Goal: Download file/media

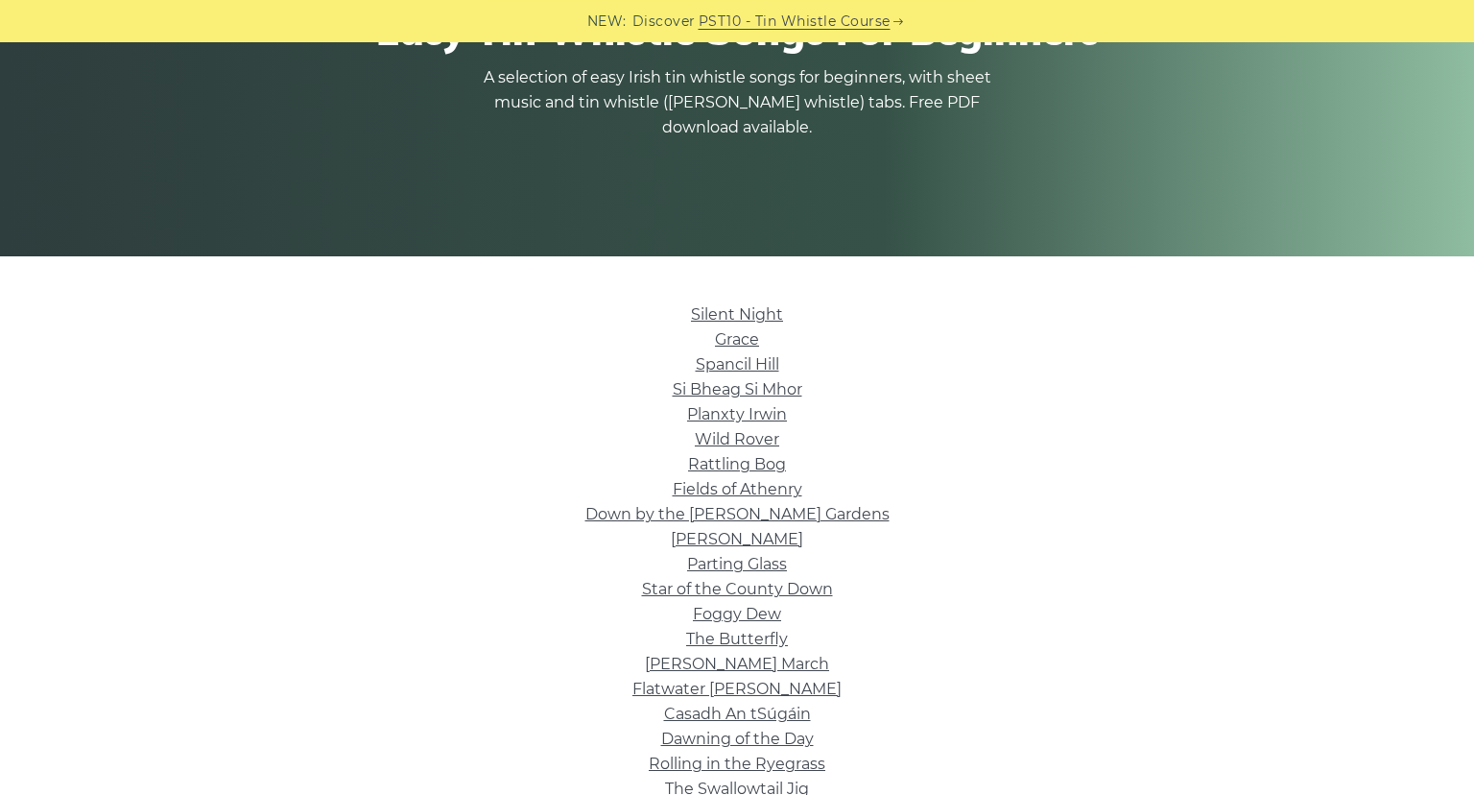
scroll to position [248, 0]
click at [742, 386] on link "Si­ Bheag Si­ Mhor" at bounding box center [738, 389] width 130 height 18
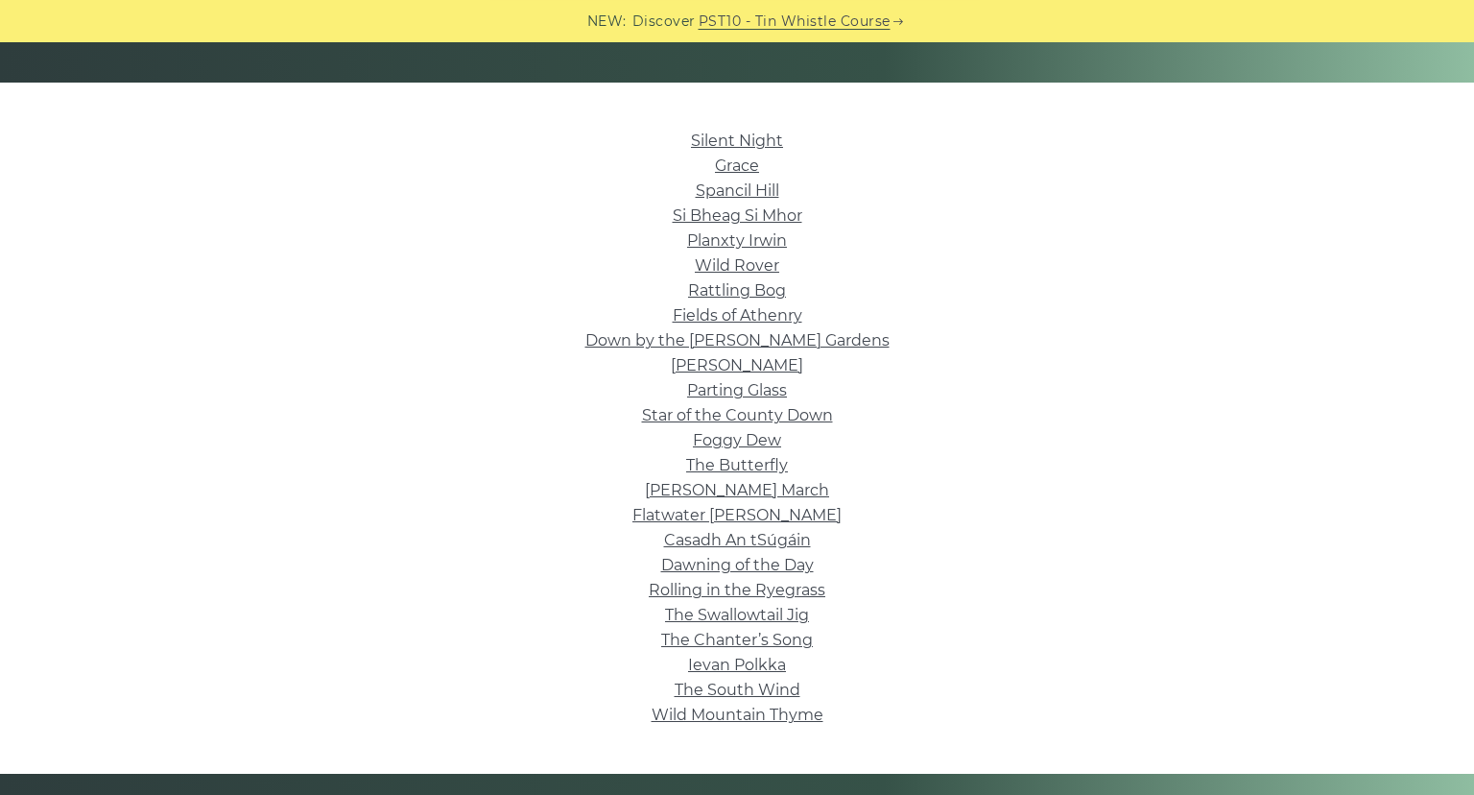
scroll to position [421, 0]
click at [780, 712] on link "Wild Mountain Thyme" at bounding box center [738, 714] width 172 height 18
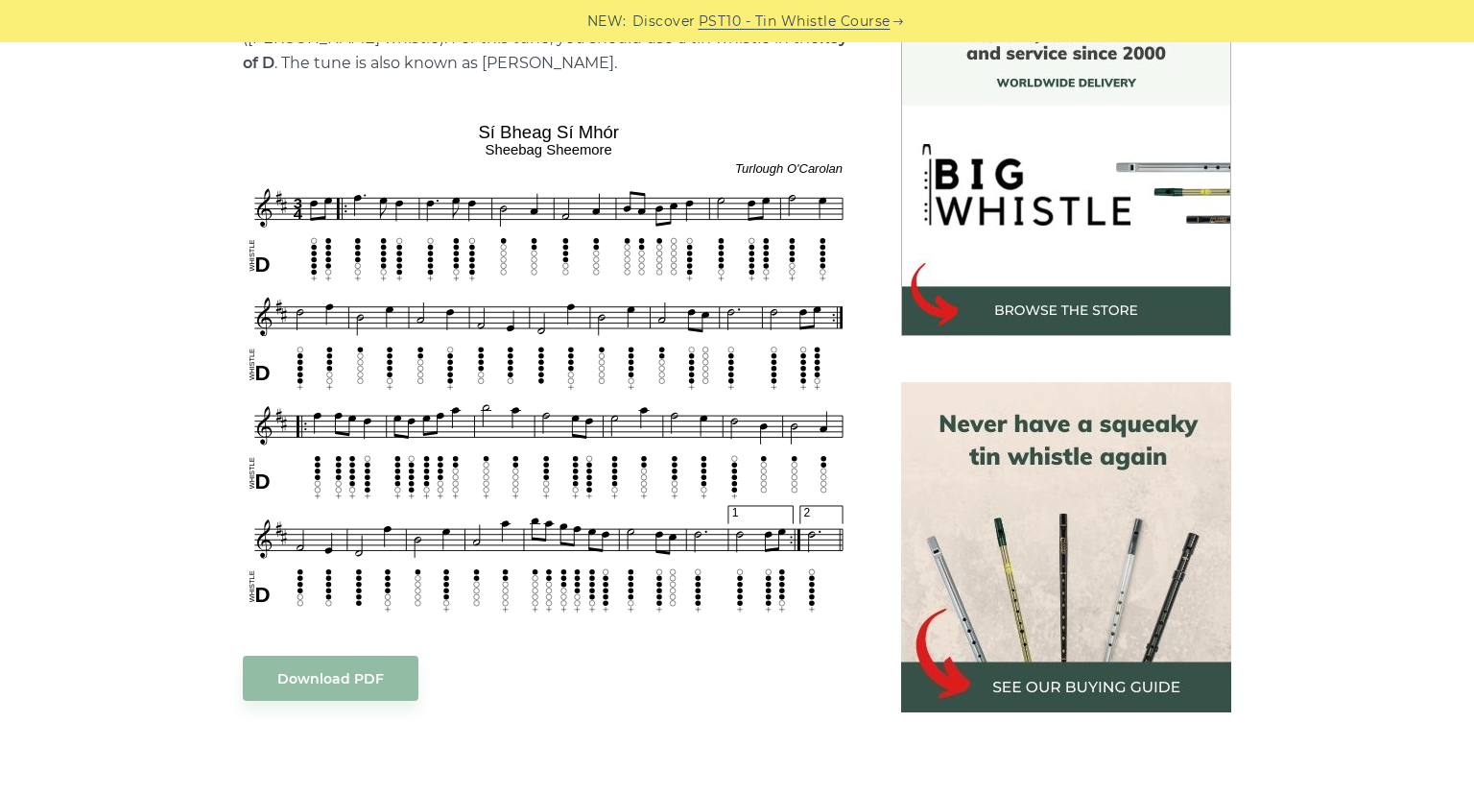
scroll to position [549, 0]
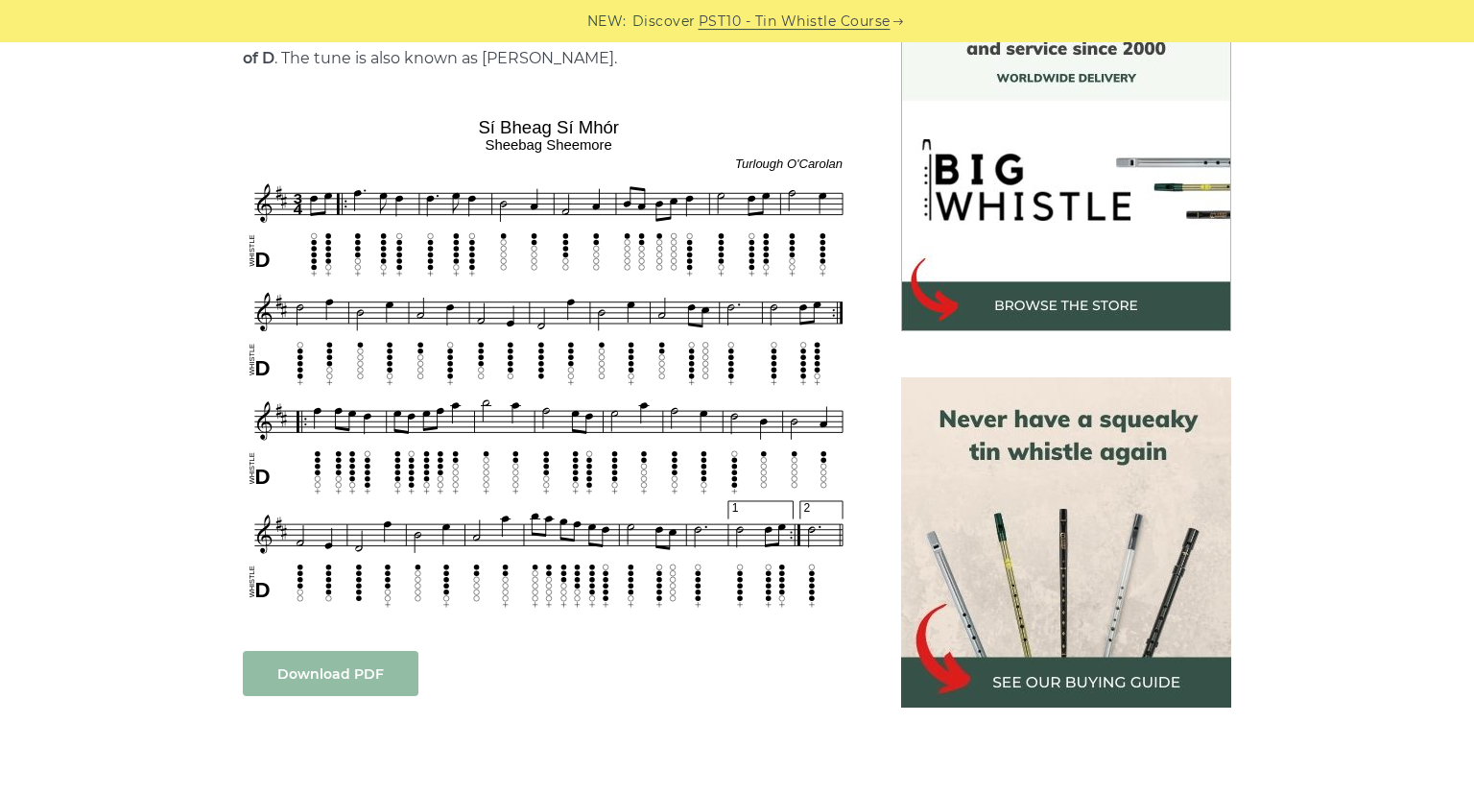
click at [314, 657] on link "Download PDF" at bounding box center [331, 673] width 176 height 45
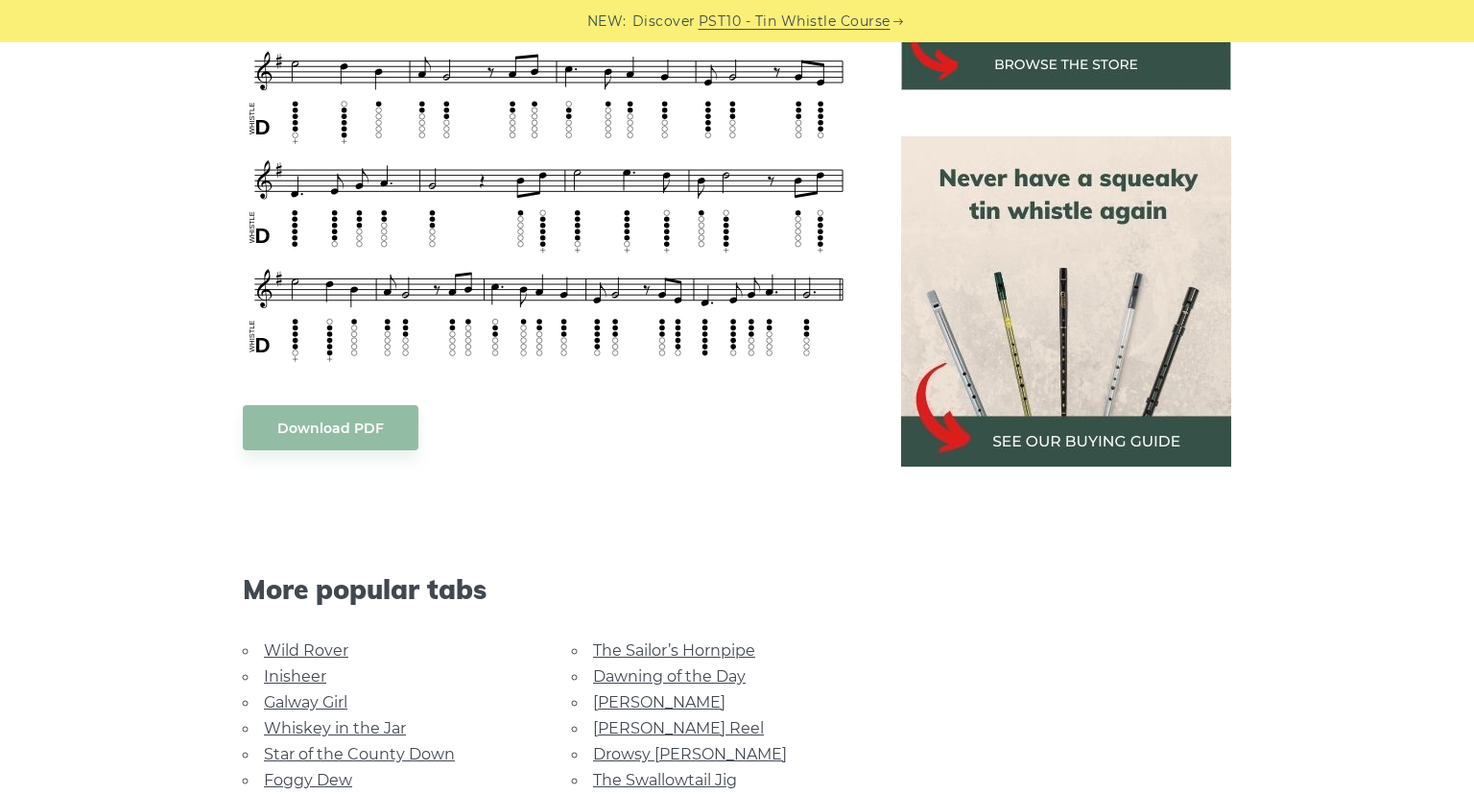
scroll to position [790, 0]
click at [336, 407] on link "Download PDF" at bounding box center [331, 427] width 176 height 45
click at [271, 679] on link "Inisheer" at bounding box center [295, 676] width 62 height 18
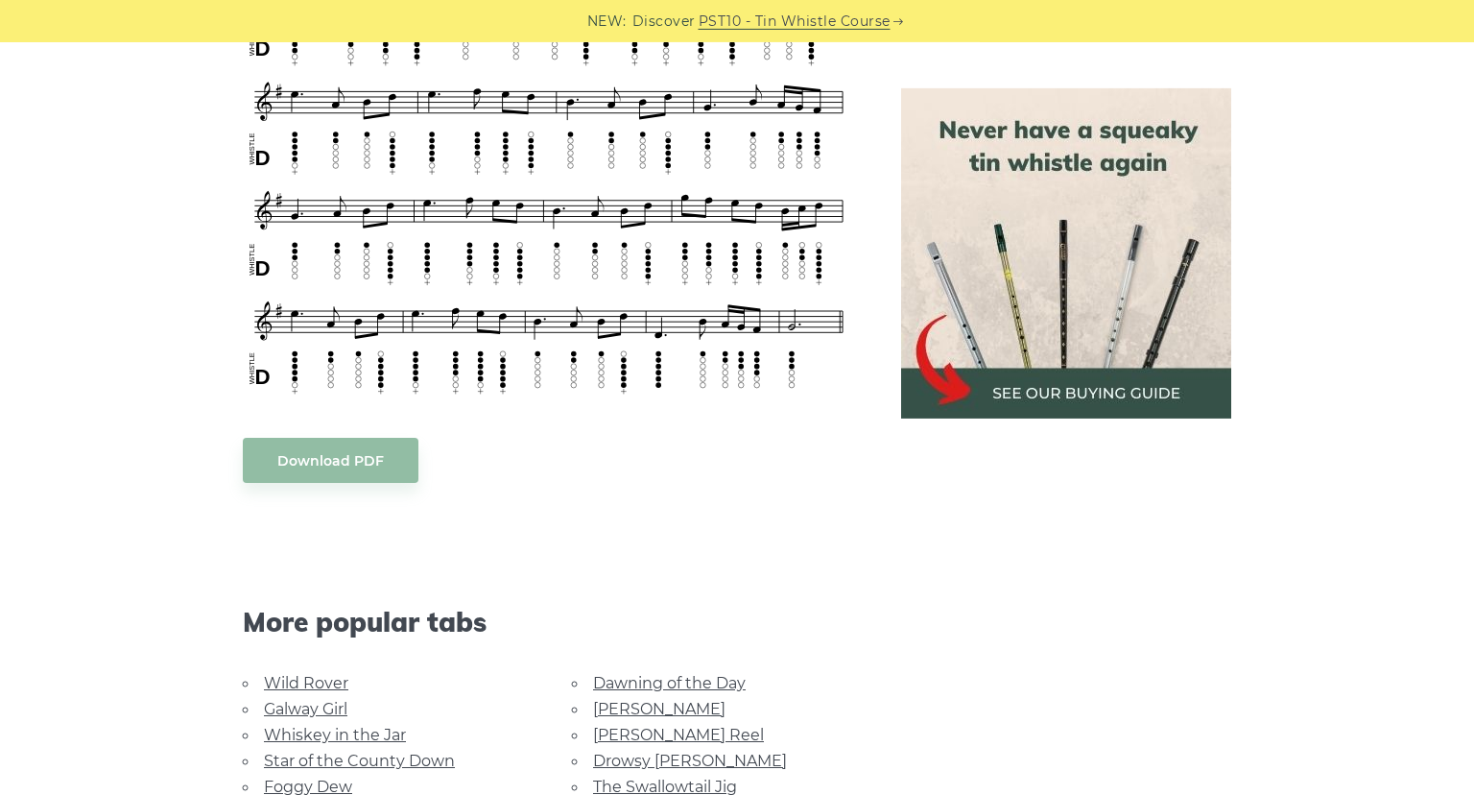
scroll to position [941, 0]
click at [323, 468] on link "Download PDF" at bounding box center [331, 461] width 176 height 45
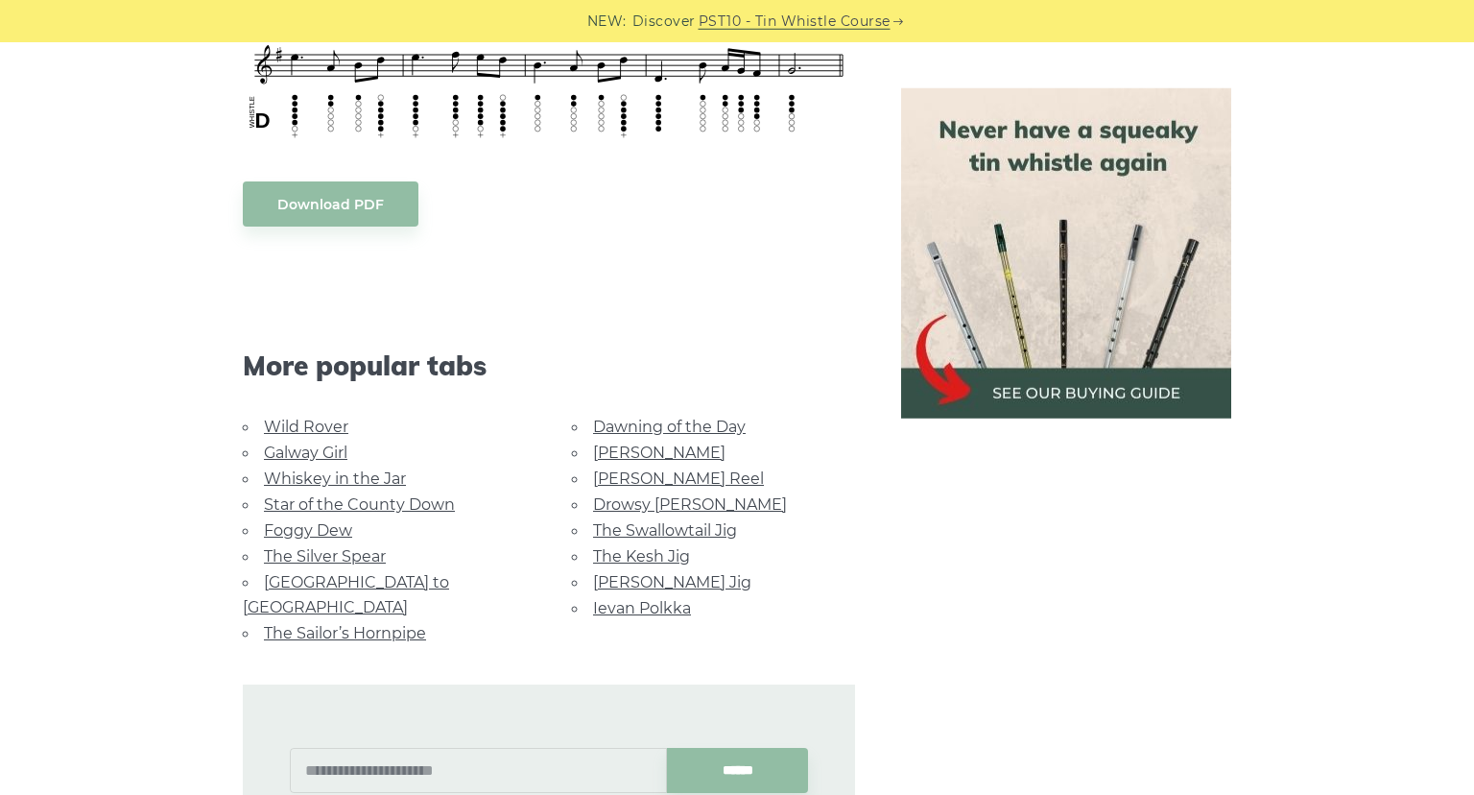
scroll to position [1215, 0]
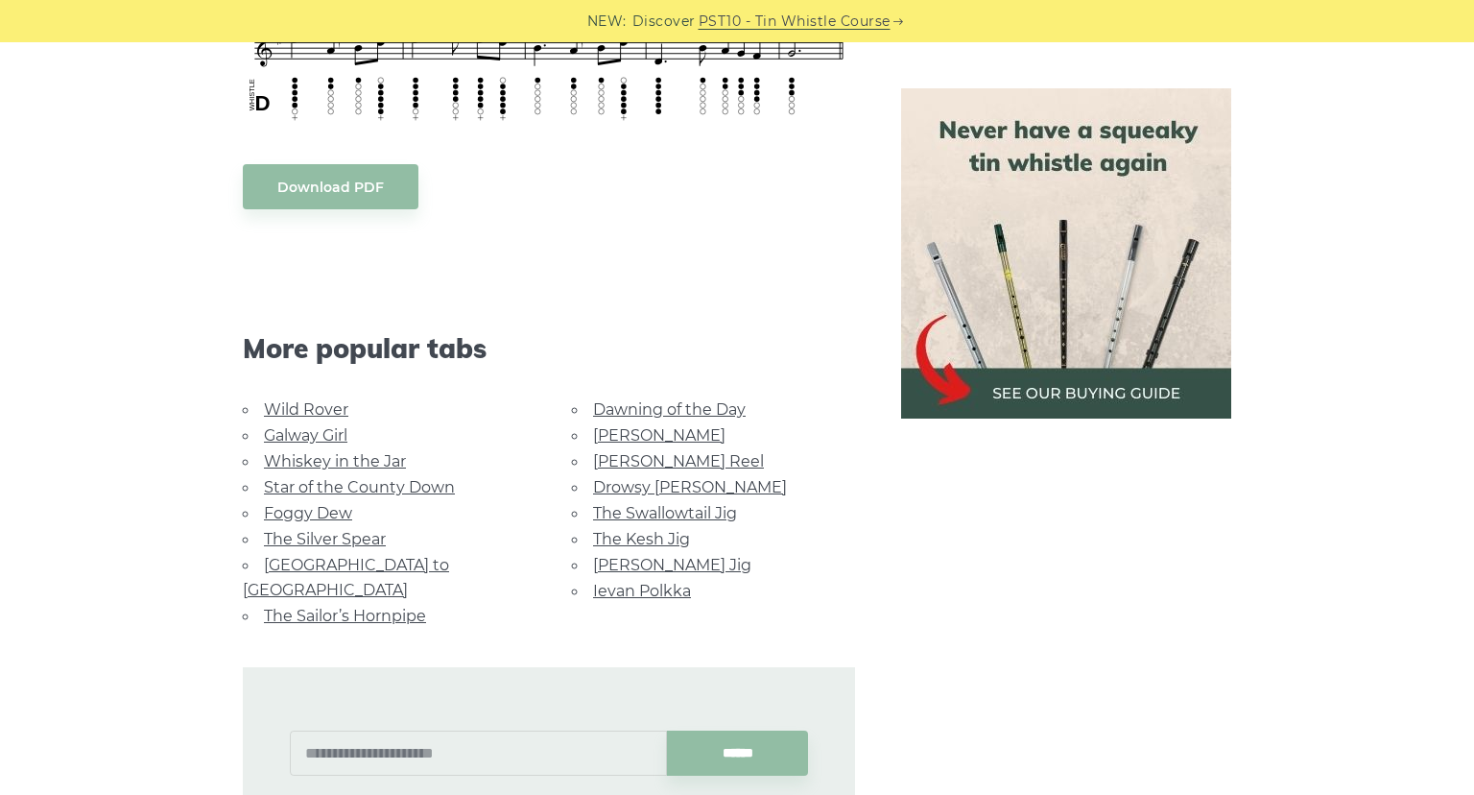
click at [602, 484] on link "Drowsy Maggie" at bounding box center [690, 487] width 194 height 18
click at [641, 531] on link "The Kesh Jig" at bounding box center [641, 539] width 97 height 18
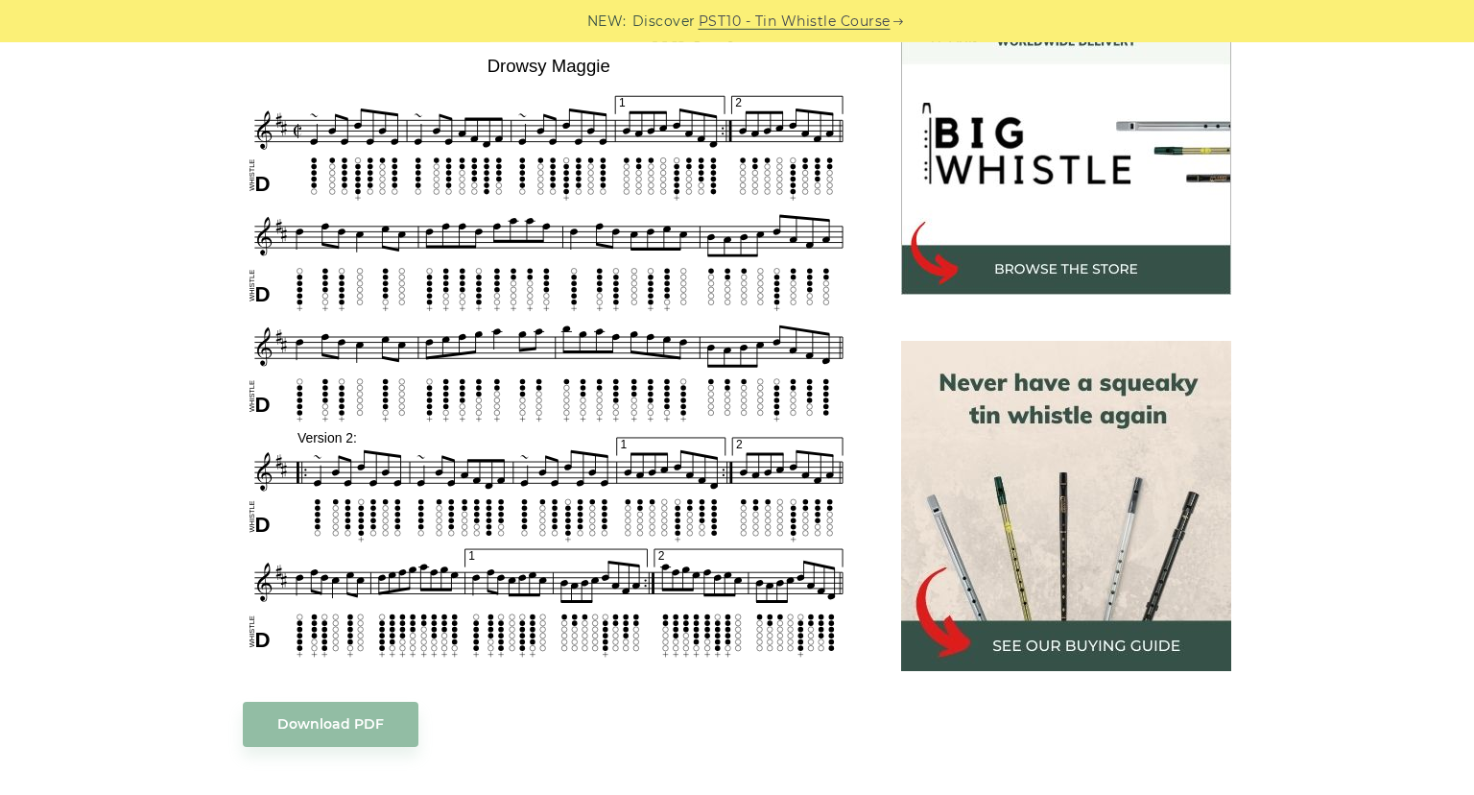
scroll to position [596, 0]
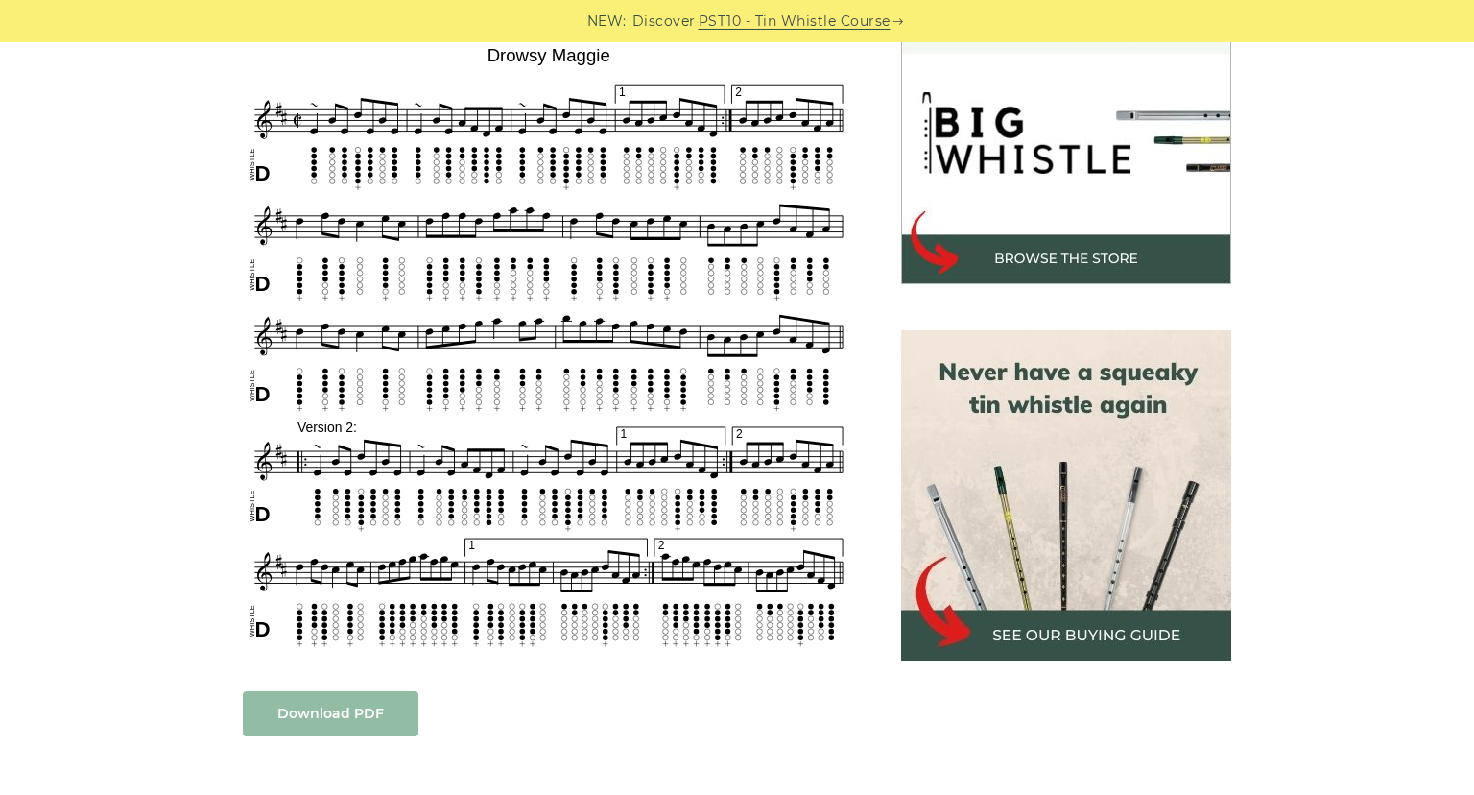
click at [295, 709] on link "Download PDF" at bounding box center [331, 713] width 176 height 45
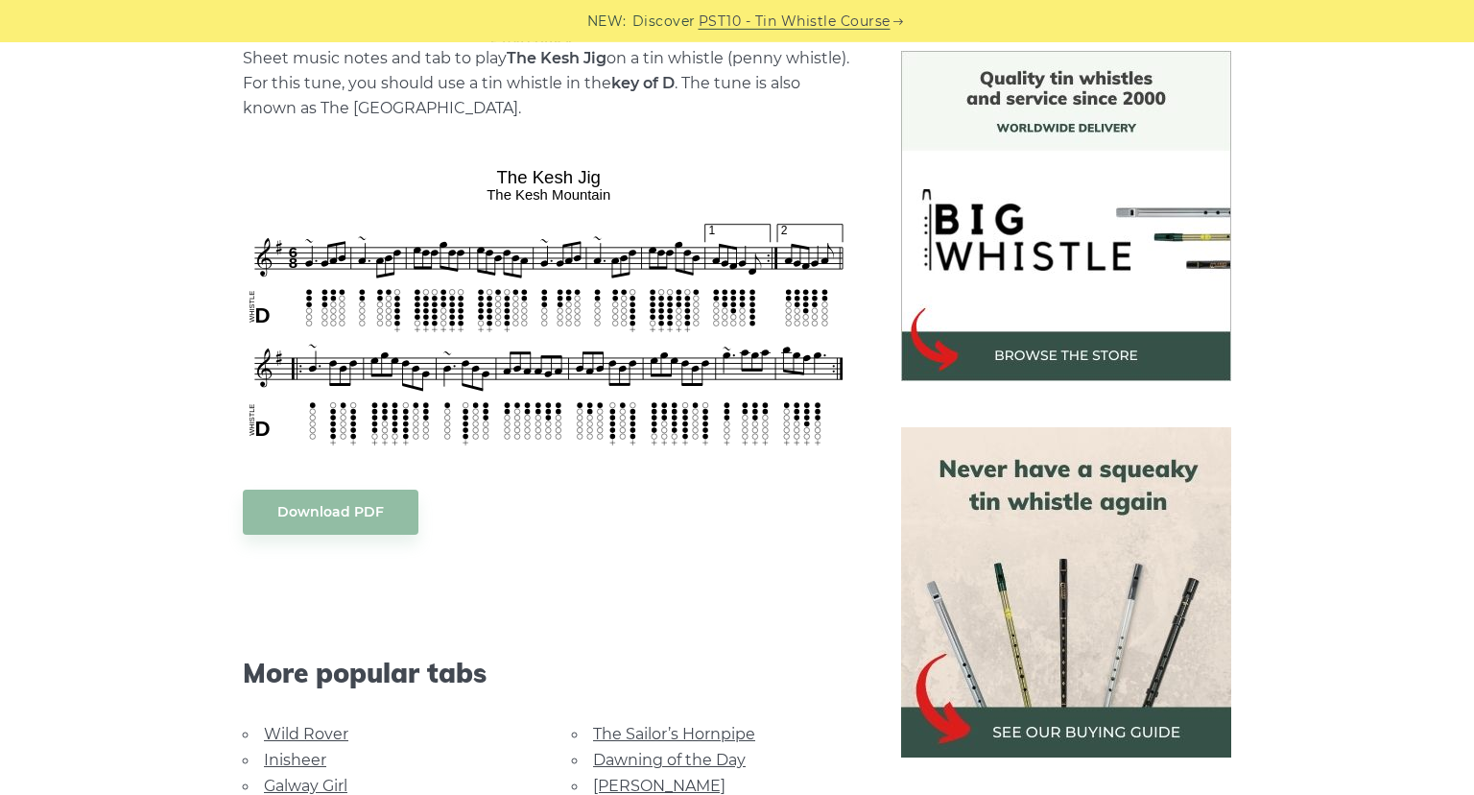
scroll to position [583, 0]
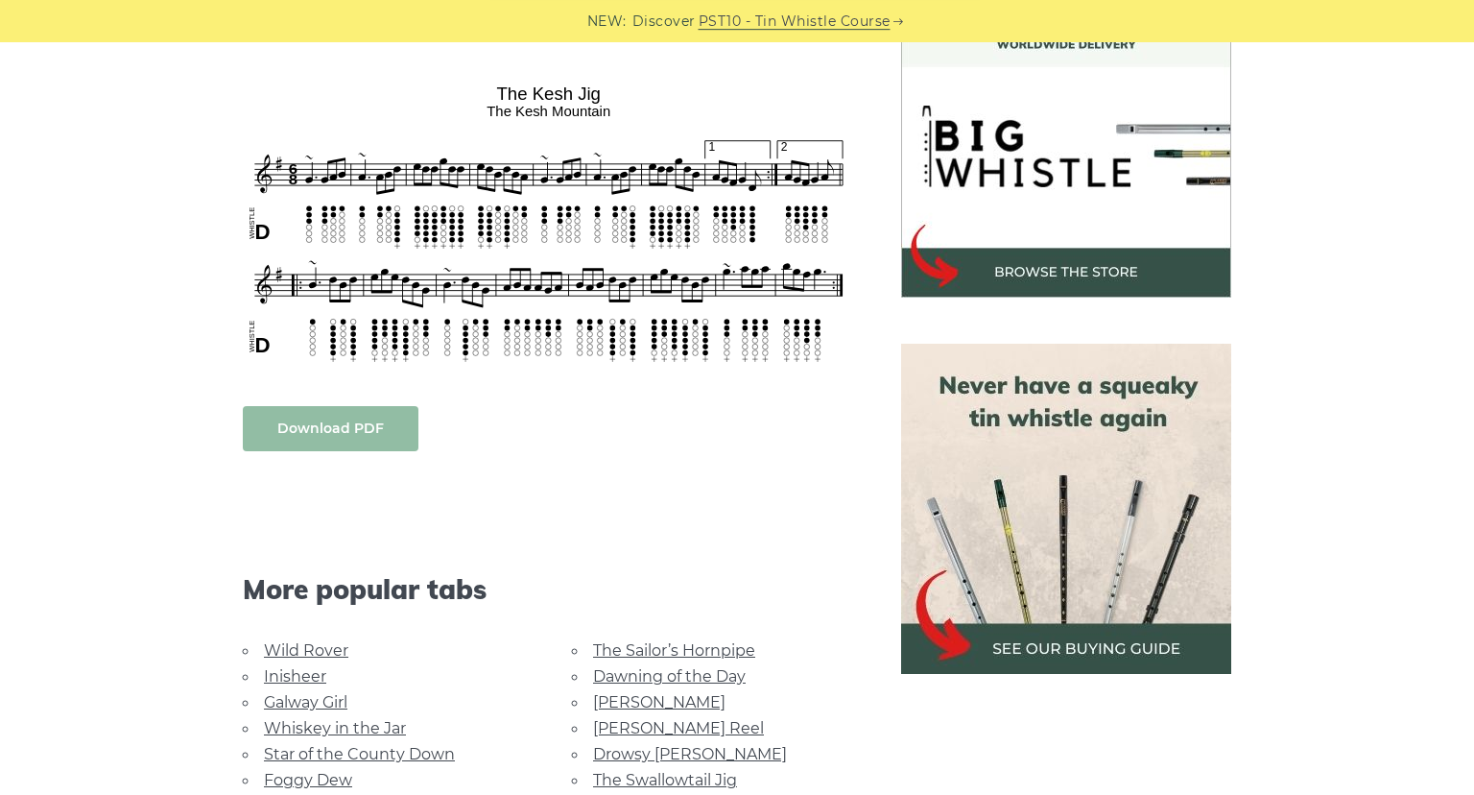
click at [329, 427] on link "Download PDF" at bounding box center [331, 428] width 176 height 45
click at [628, 726] on link "[PERSON_NAME] Reel" at bounding box center [678, 728] width 171 height 18
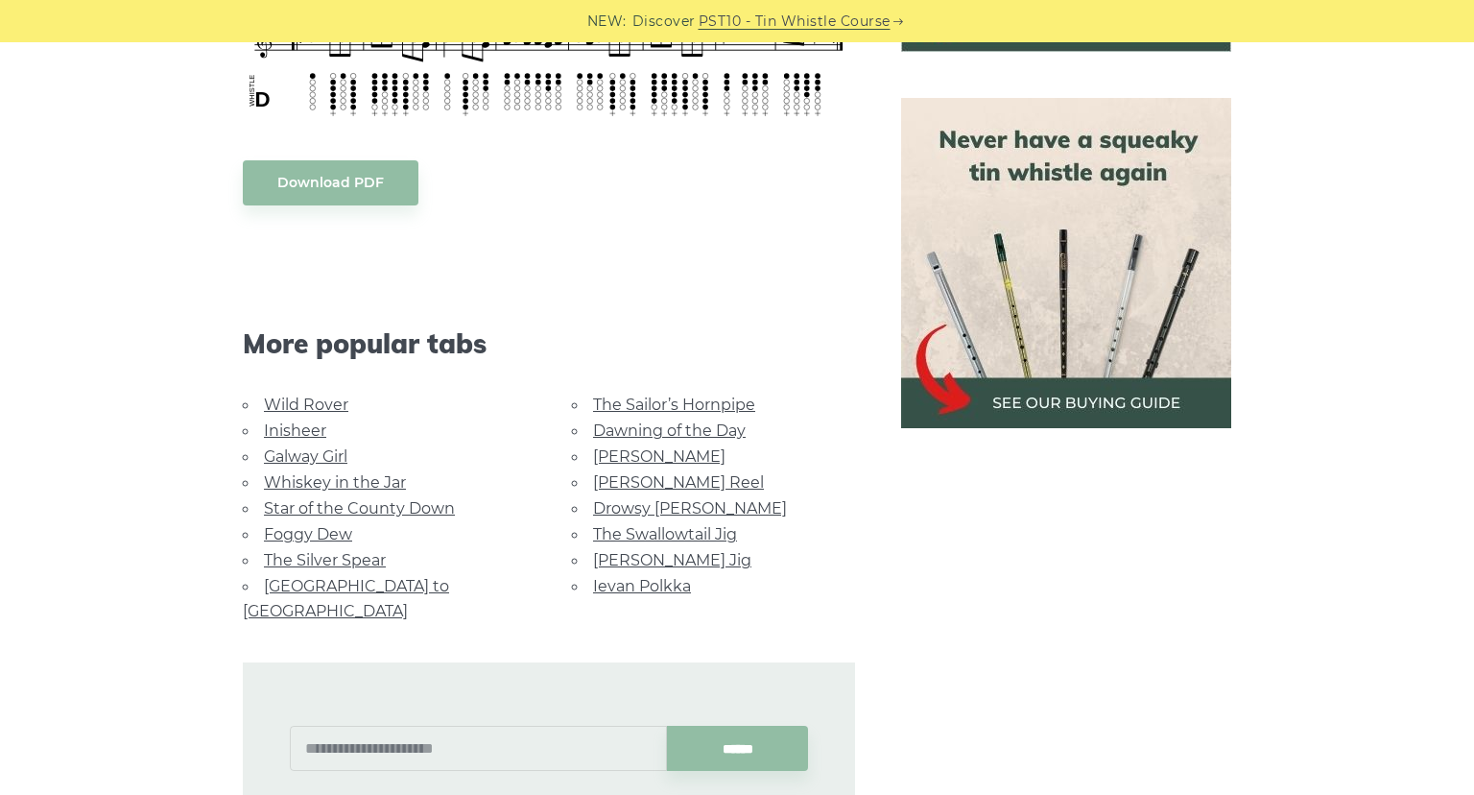
scroll to position [830, 0]
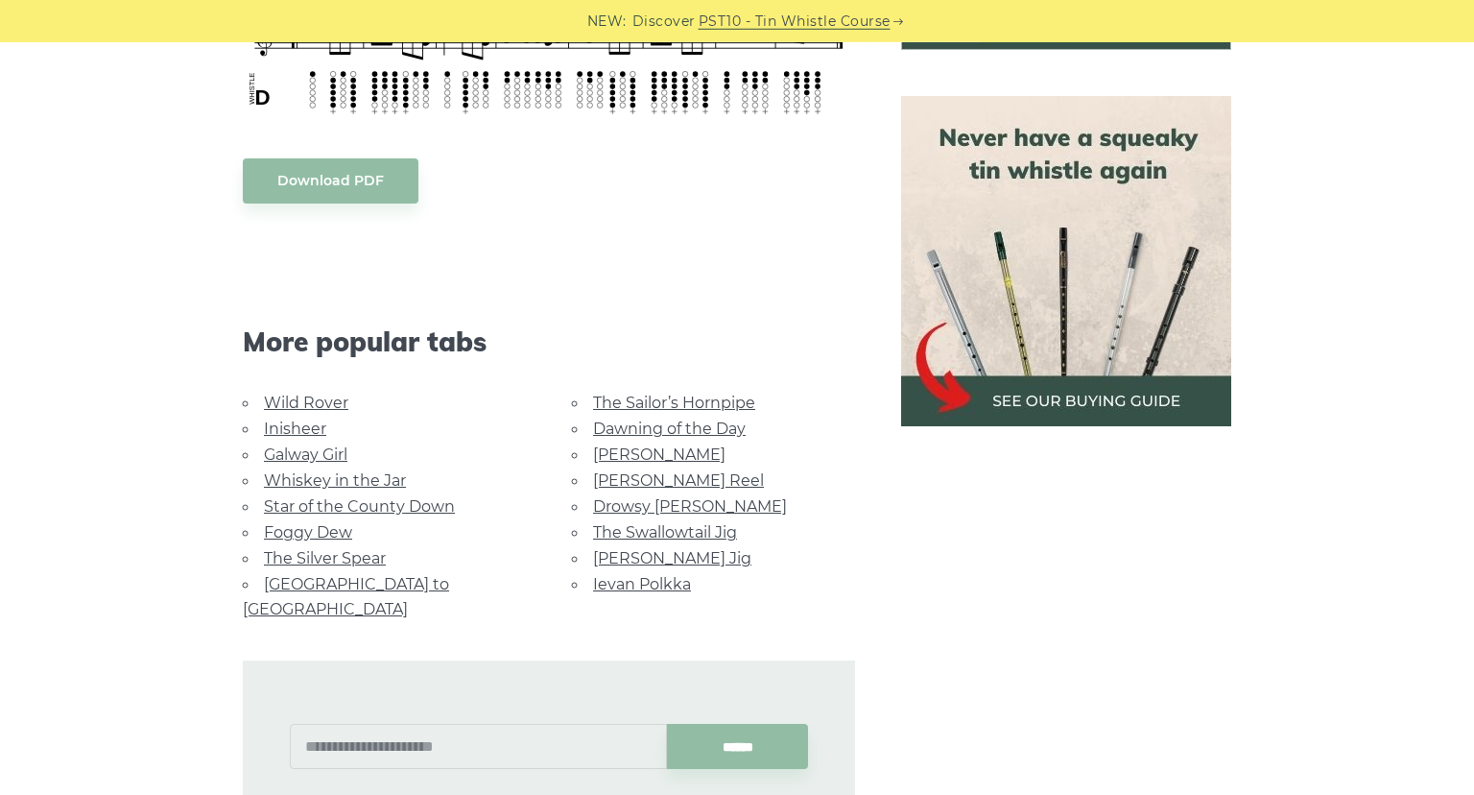
click at [336, 552] on link "The Silver Spear" at bounding box center [325, 558] width 122 height 18
click at [340, 501] on link "Star of the County Down" at bounding box center [359, 506] width 191 height 18
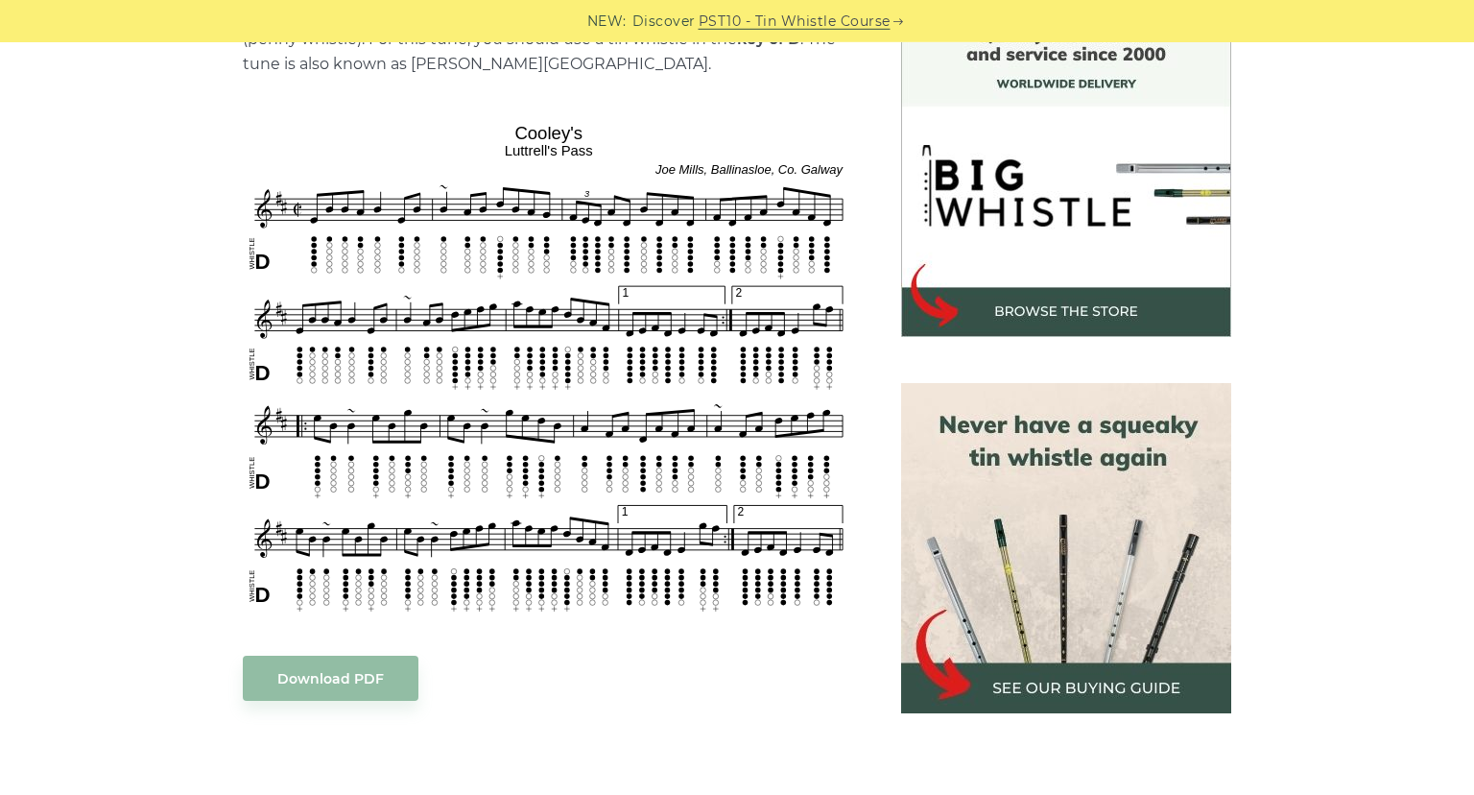
scroll to position [552, 0]
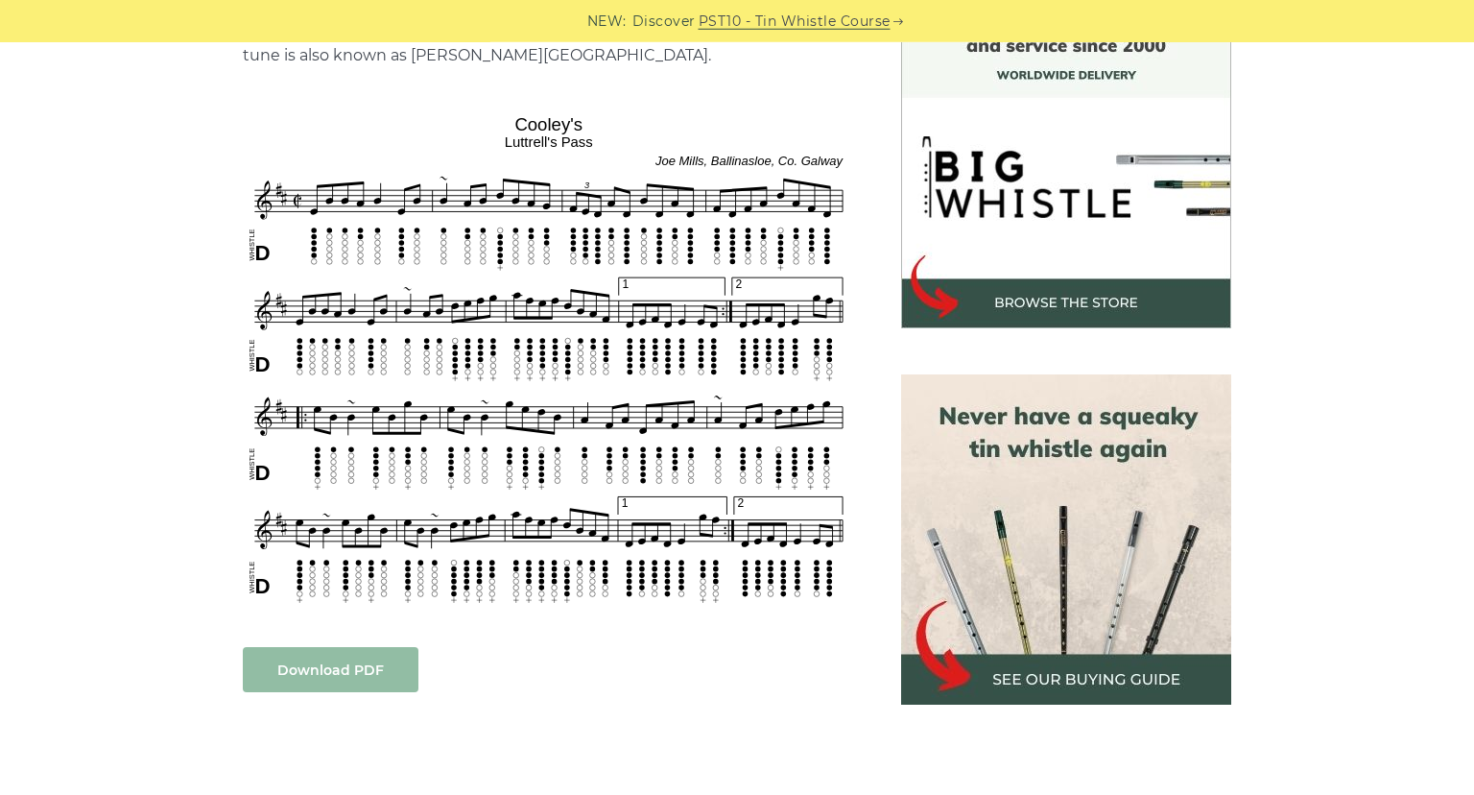
click at [381, 659] on link "Download PDF" at bounding box center [331, 669] width 176 height 45
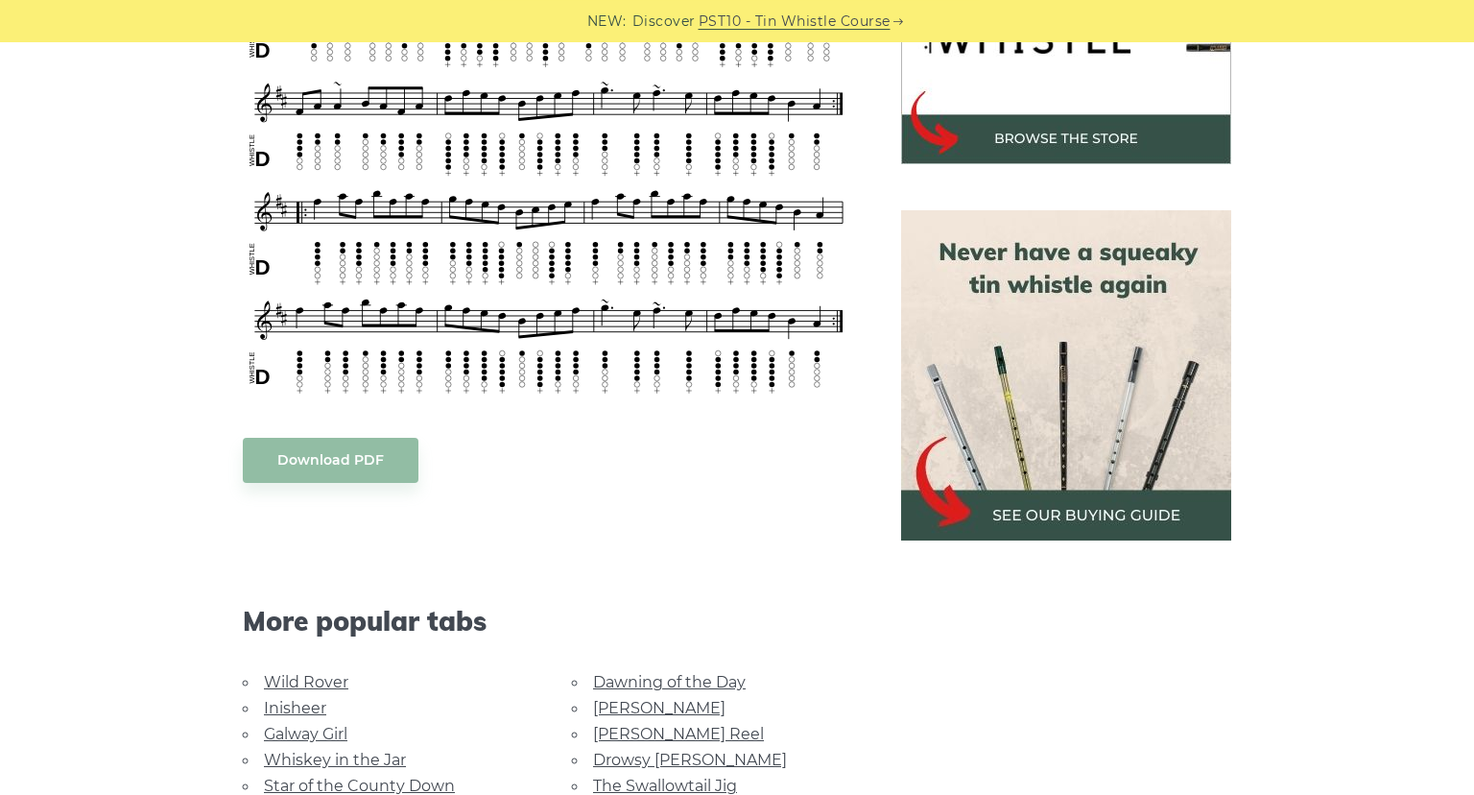
scroll to position [717, 0]
click at [343, 459] on link "Download PDF" at bounding box center [331, 459] width 176 height 45
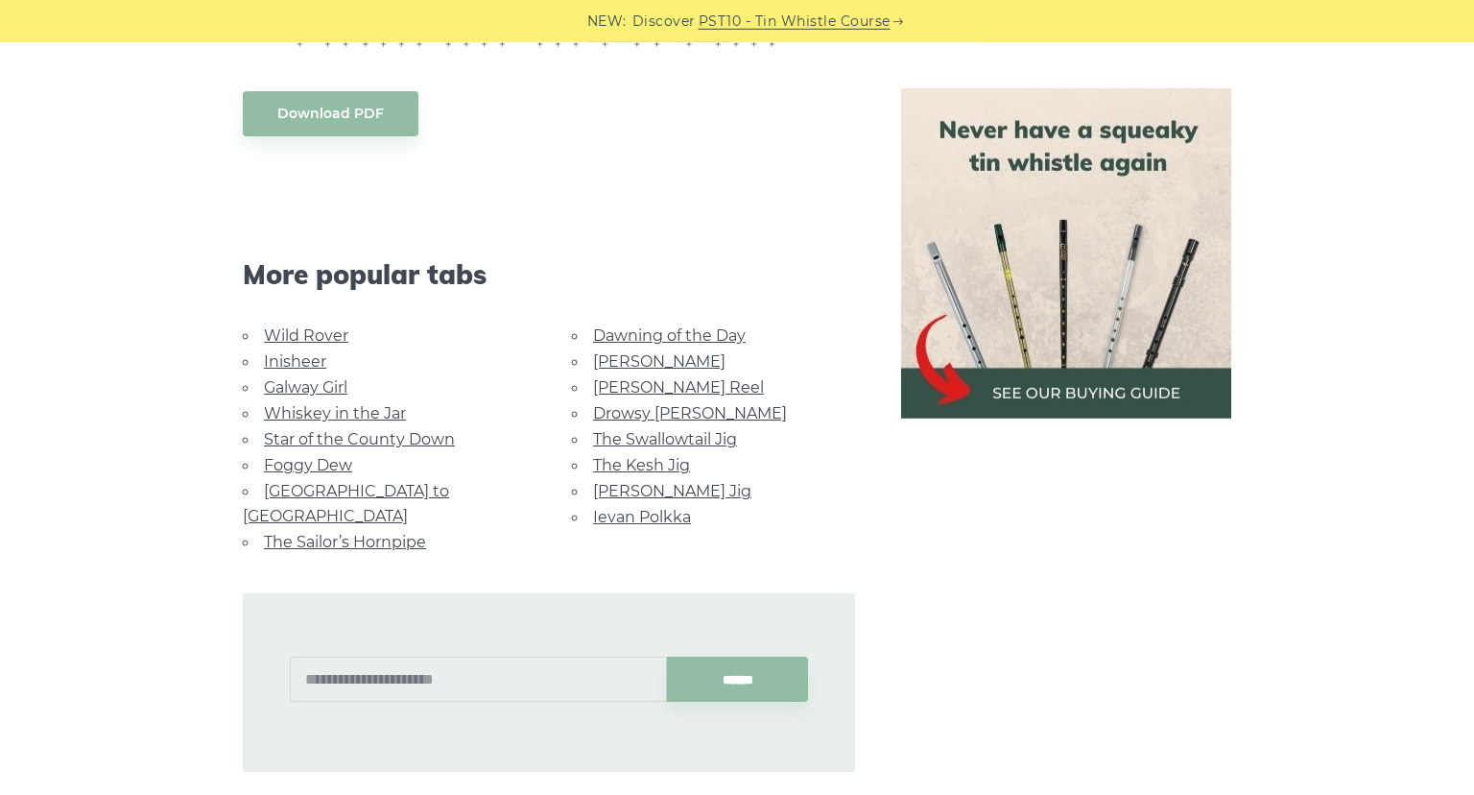
scroll to position [1063, 0]
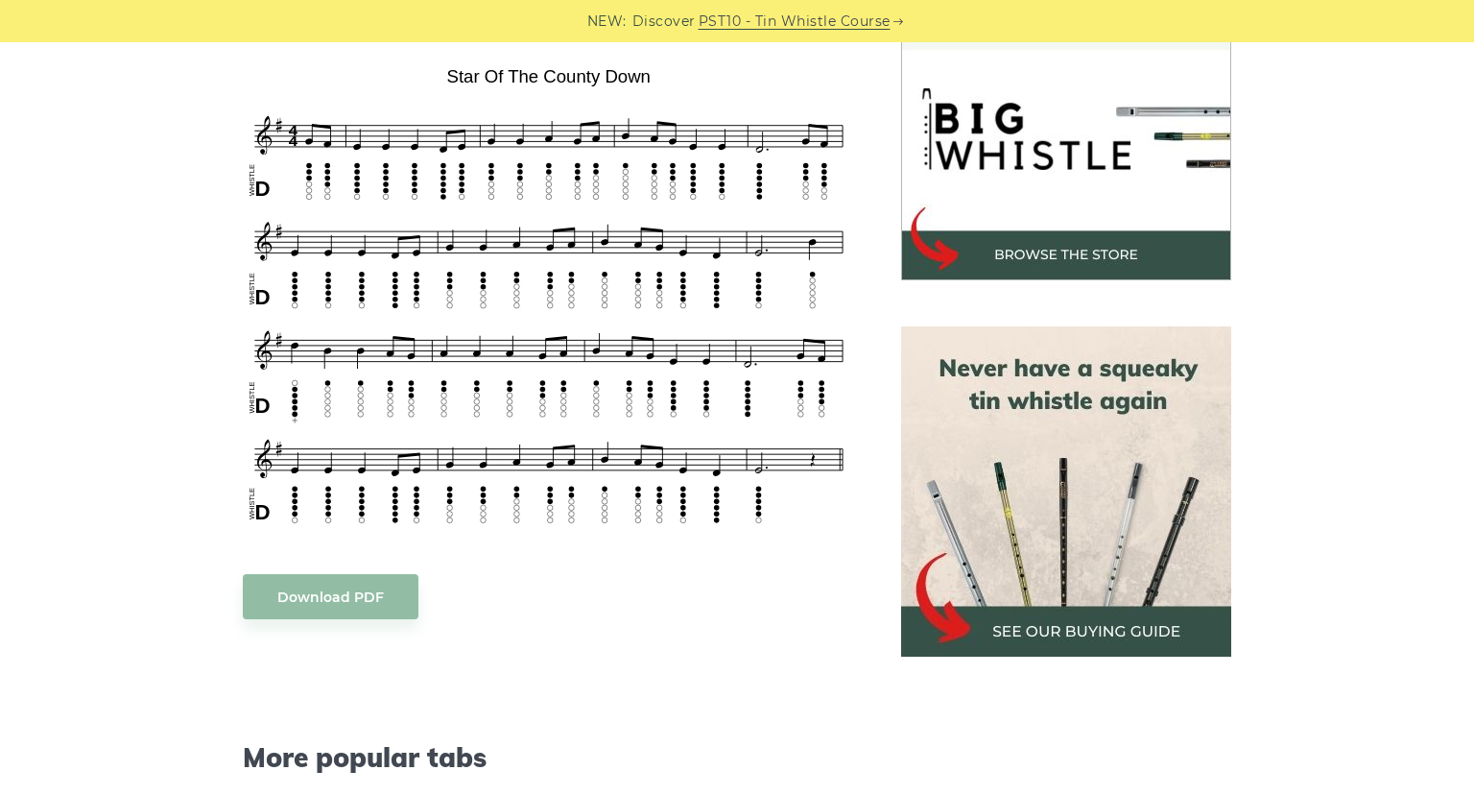
scroll to position [633, 0]
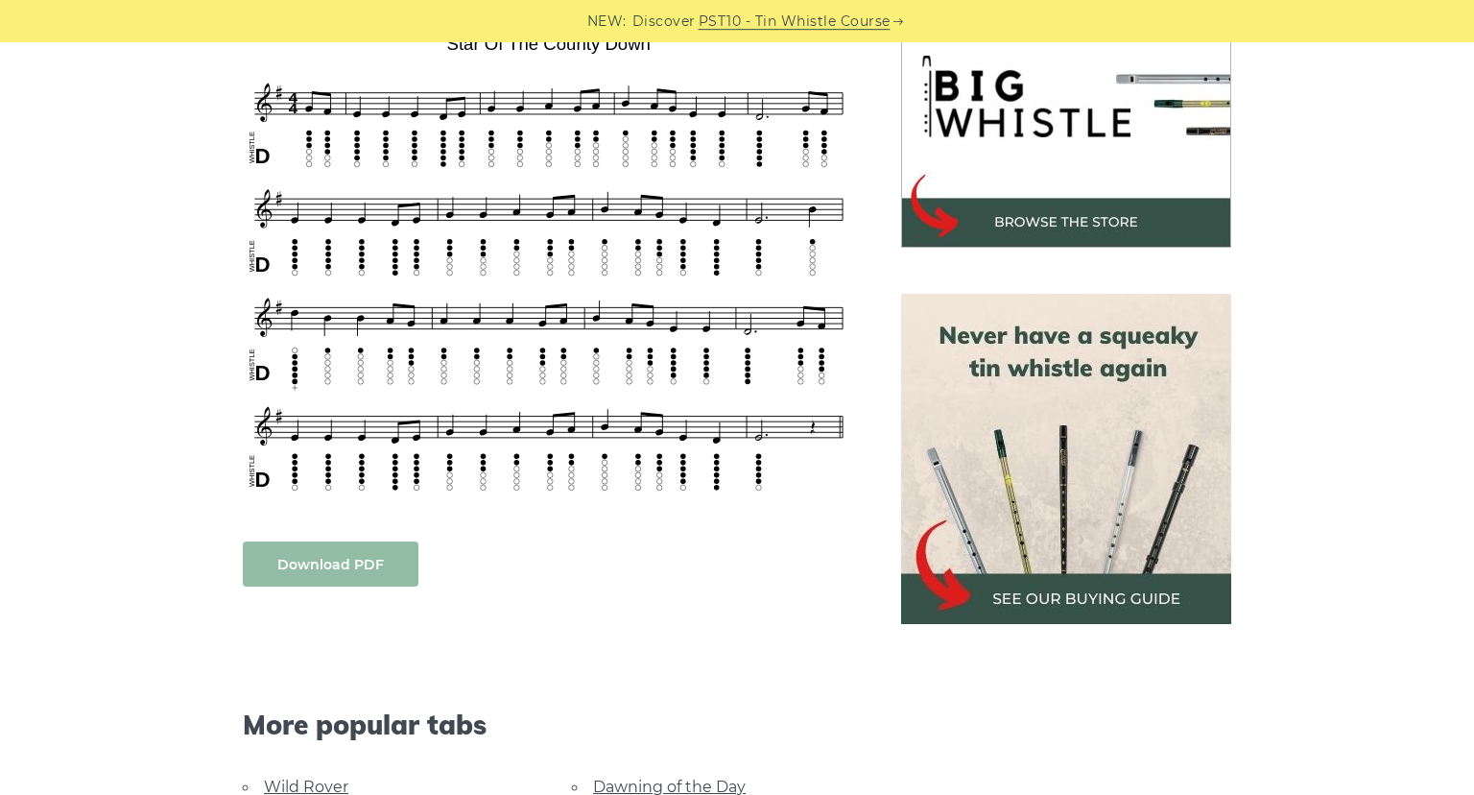
click at [371, 541] on link "Download PDF" at bounding box center [331, 563] width 176 height 45
